Goal: Task Accomplishment & Management: Manage account settings

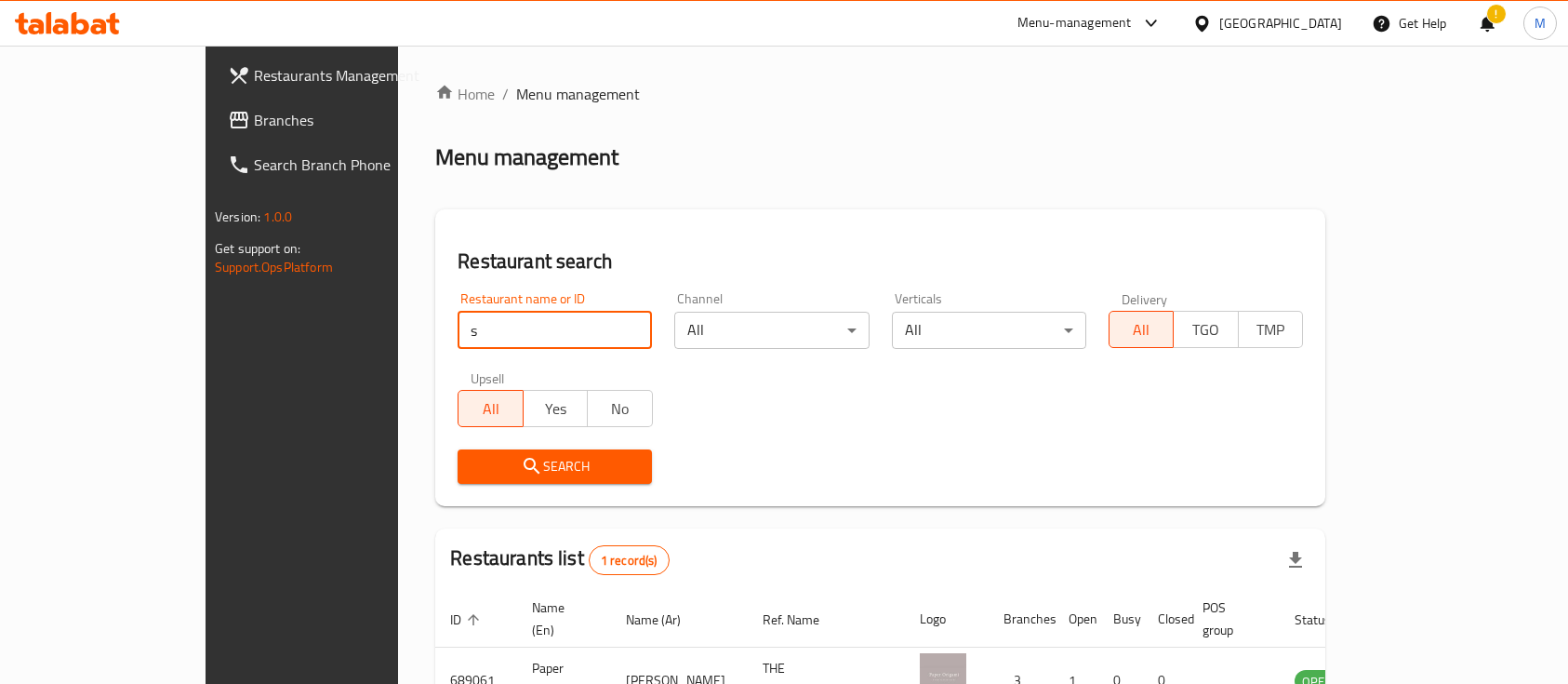
scroll to position [109, 0]
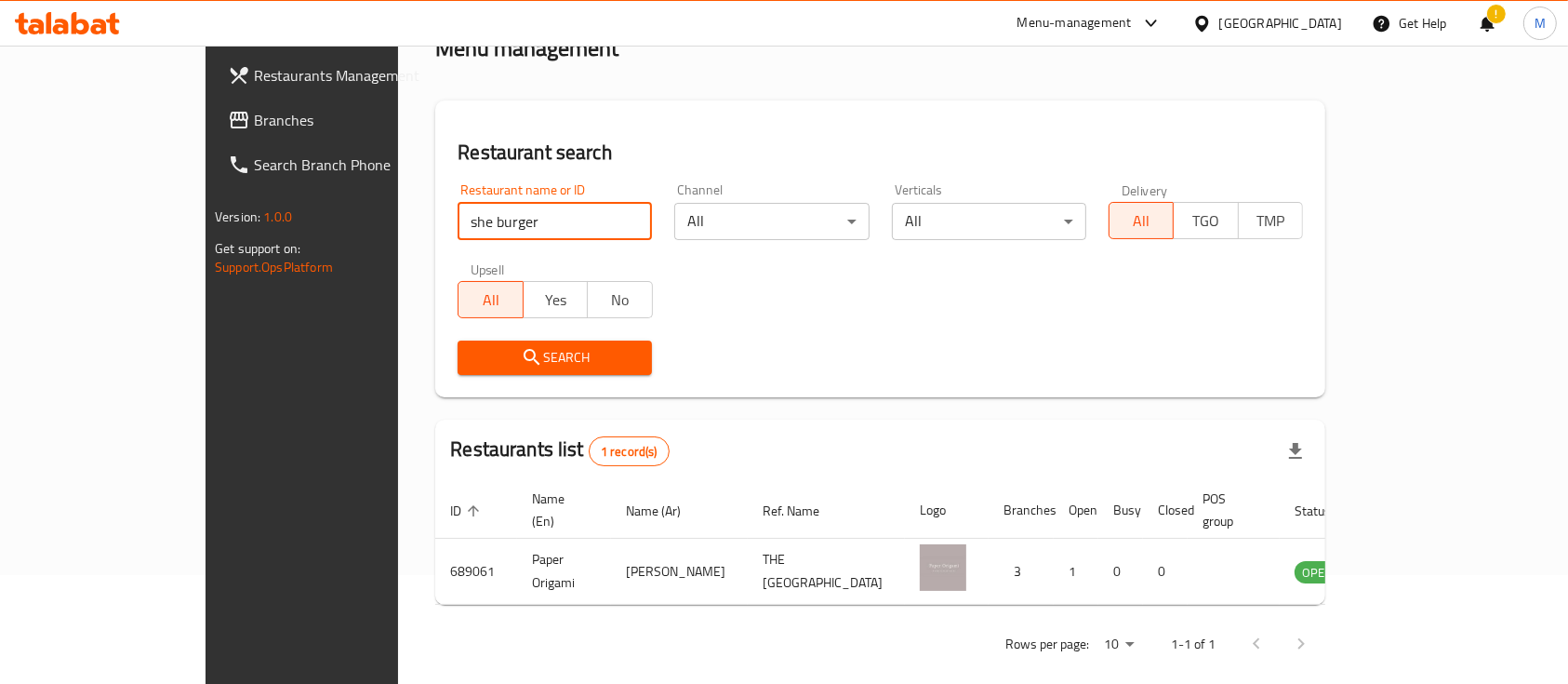
type input "she burger"
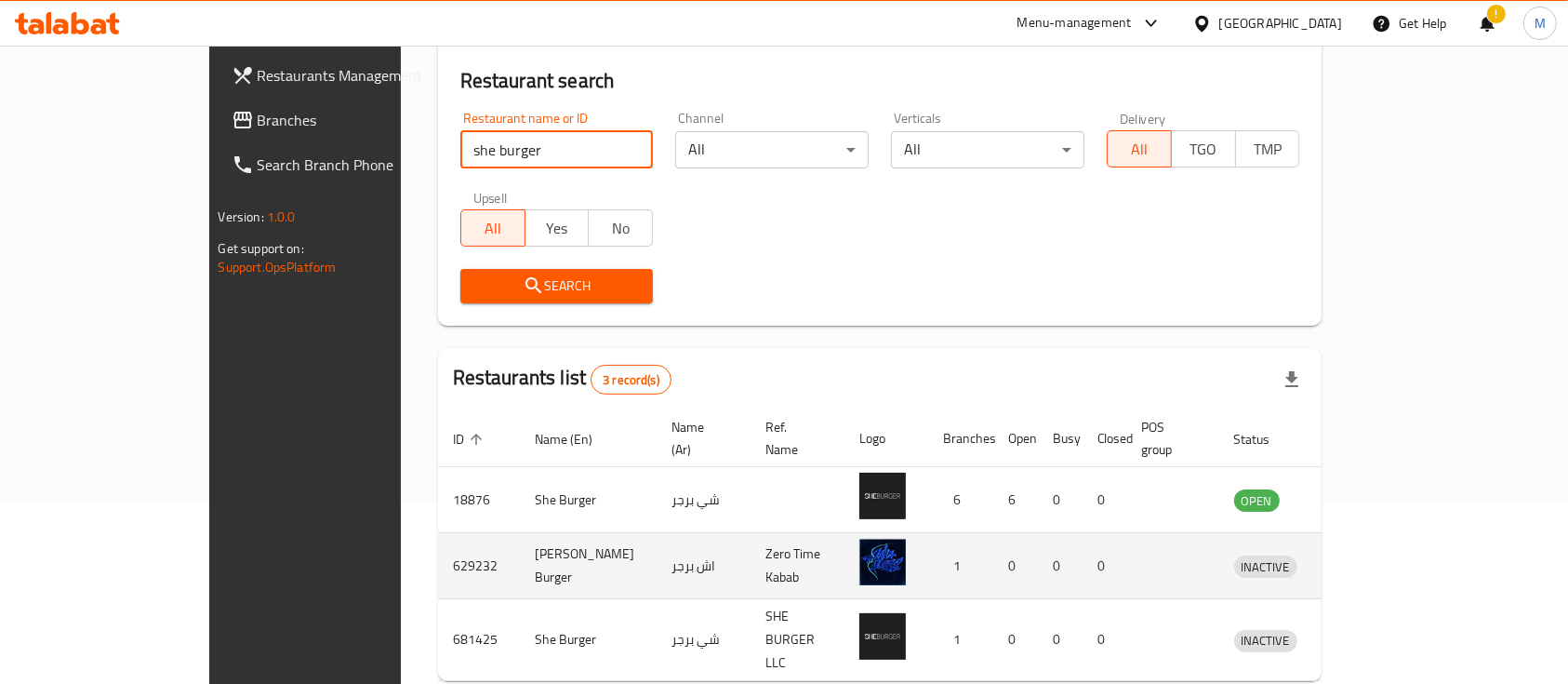
scroll to position [238, 0]
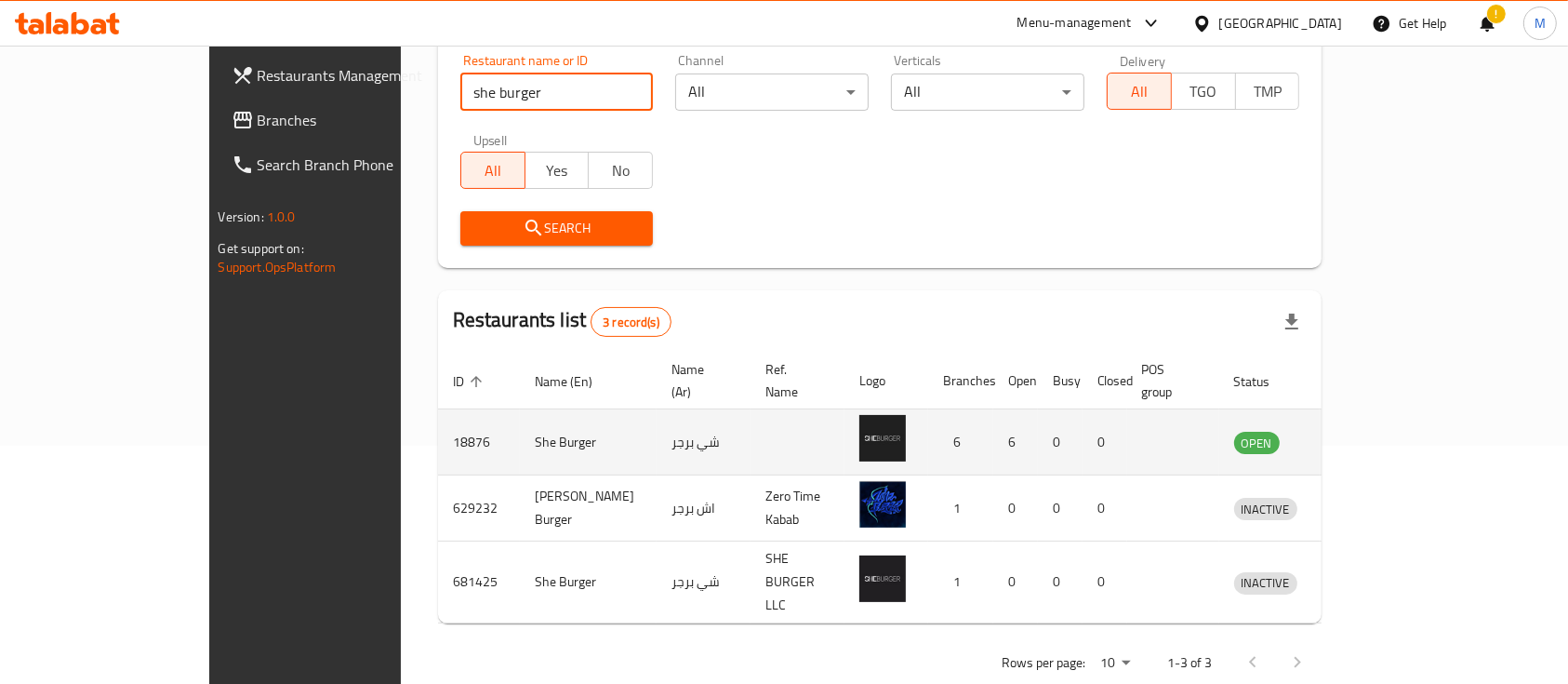
click at [438, 423] on td "18876" at bounding box center [479, 442] width 82 height 66
copy td "18876"
click at [1357, 431] on icon "enhanced table" at bounding box center [1345, 442] width 22 height 22
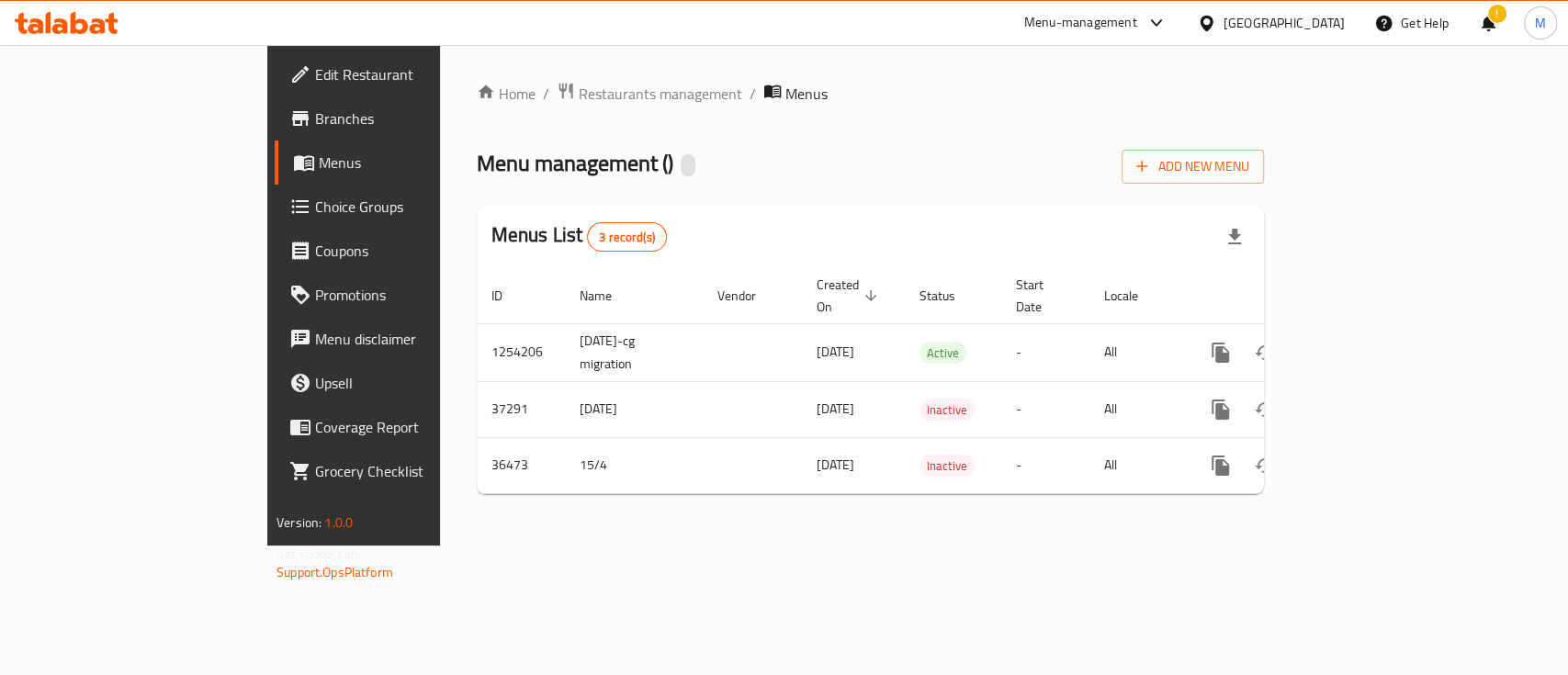
click at [253, 50] on ul "Edit Restaurant Branches Menus Choice Groups Coupons Promotions Menu disclaimer…" at bounding box center [390, 272] width 275 height 455
click at [315, 65] on span "Edit Restaurant" at bounding box center [414, 74] width 200 height 22
